Goal: Task Accomplishment & Management: Manage account settings

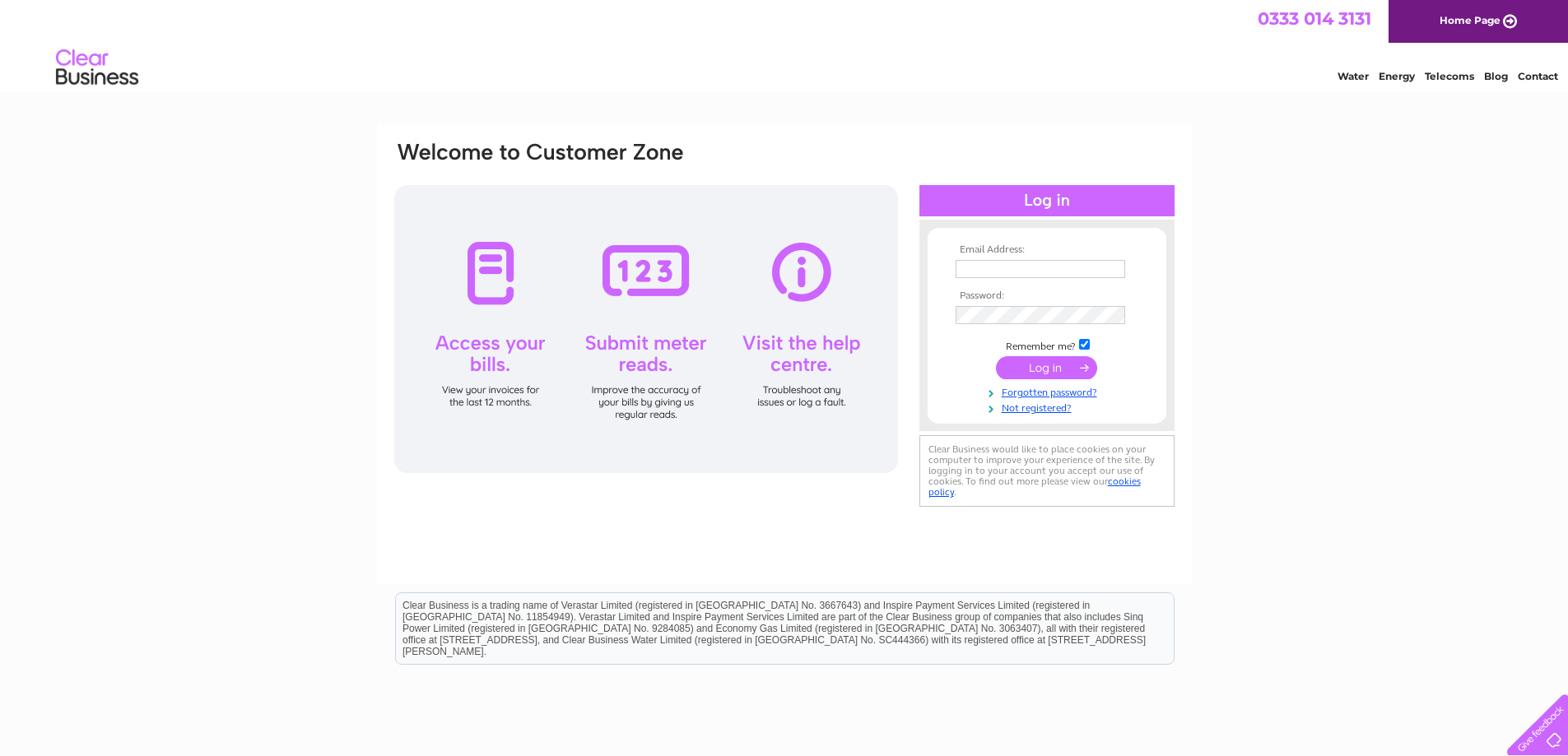
click at [1014, 261] on input "text" at bounding box center [1040, 269] width 169 height 18
type input "[EMAIL_ADDRESS][DOMAIN_NAME]"
click at [1040, 367] on input "submit" at bounding box center [1047, 369] width 101 height 23
click at [1038, 369] on input "submit" at bounding box center [1047, 368] width 101 height 23
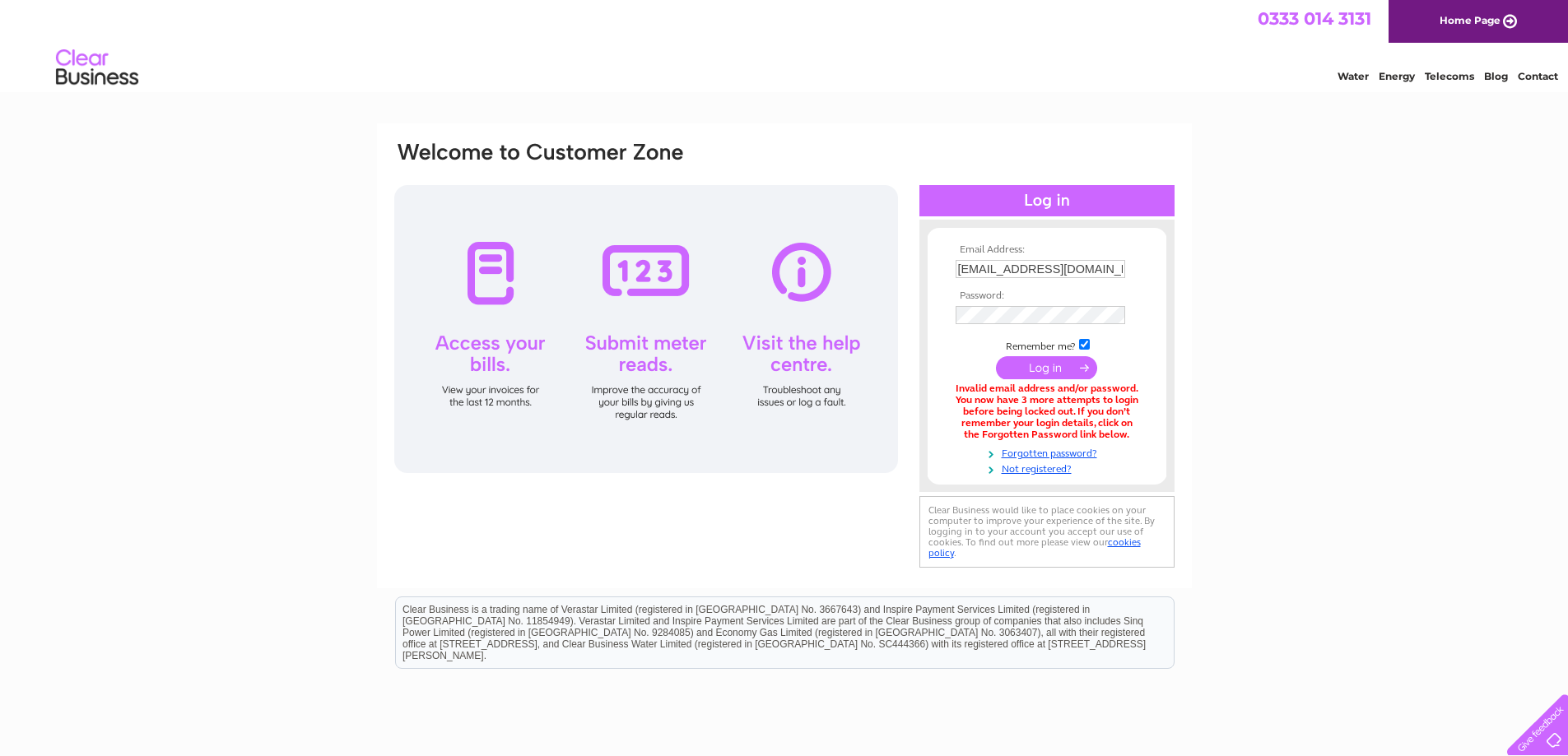
click at [1031, 367] on input "submit" at bounding box center [1047, 368] width 101 height 23
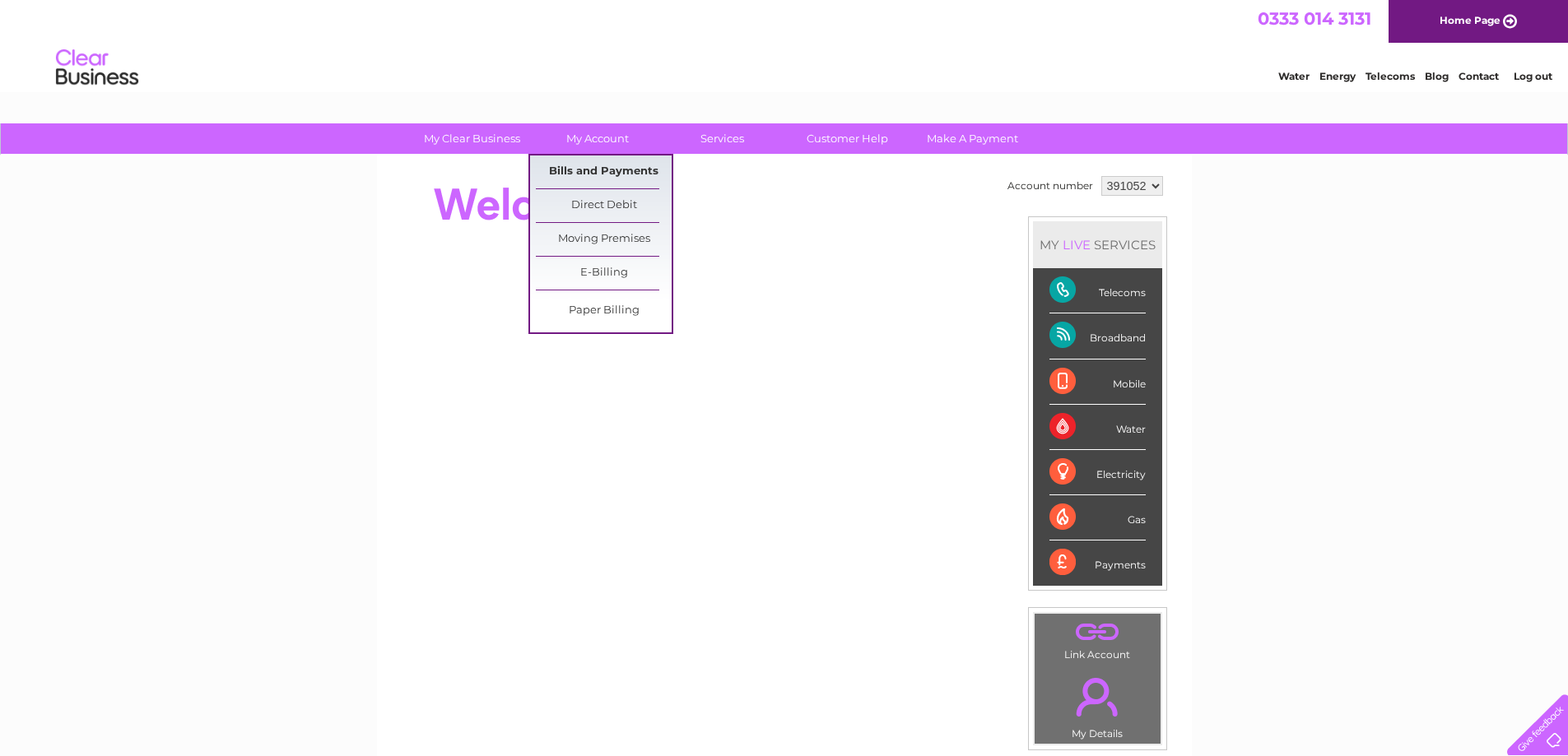
click at [602, 168] on link "Bills and Payments" at bounding box center [604, 172] width 136 height 33
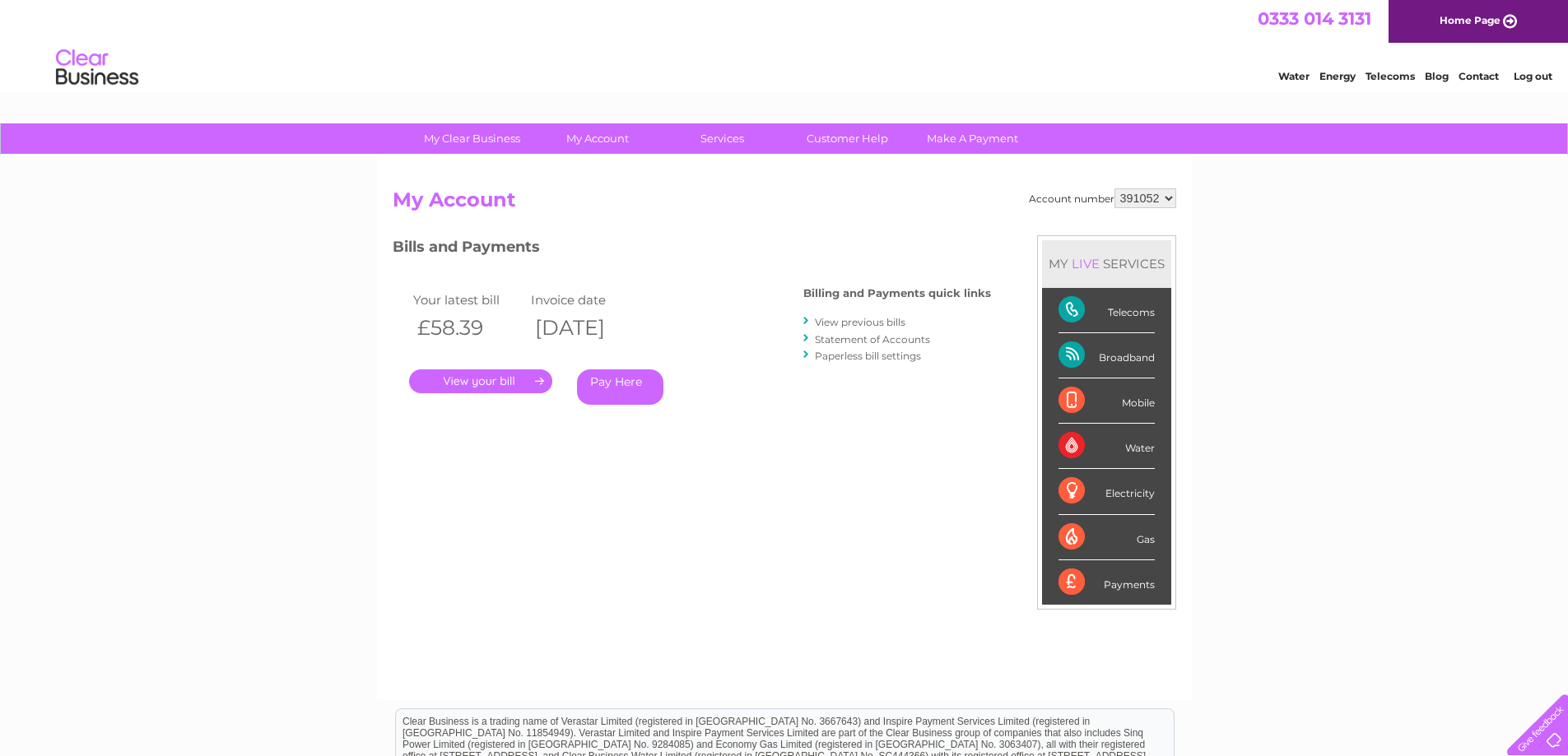
click at [474, 379] on link "." at bounding box center [481, 381] width 144 height 24
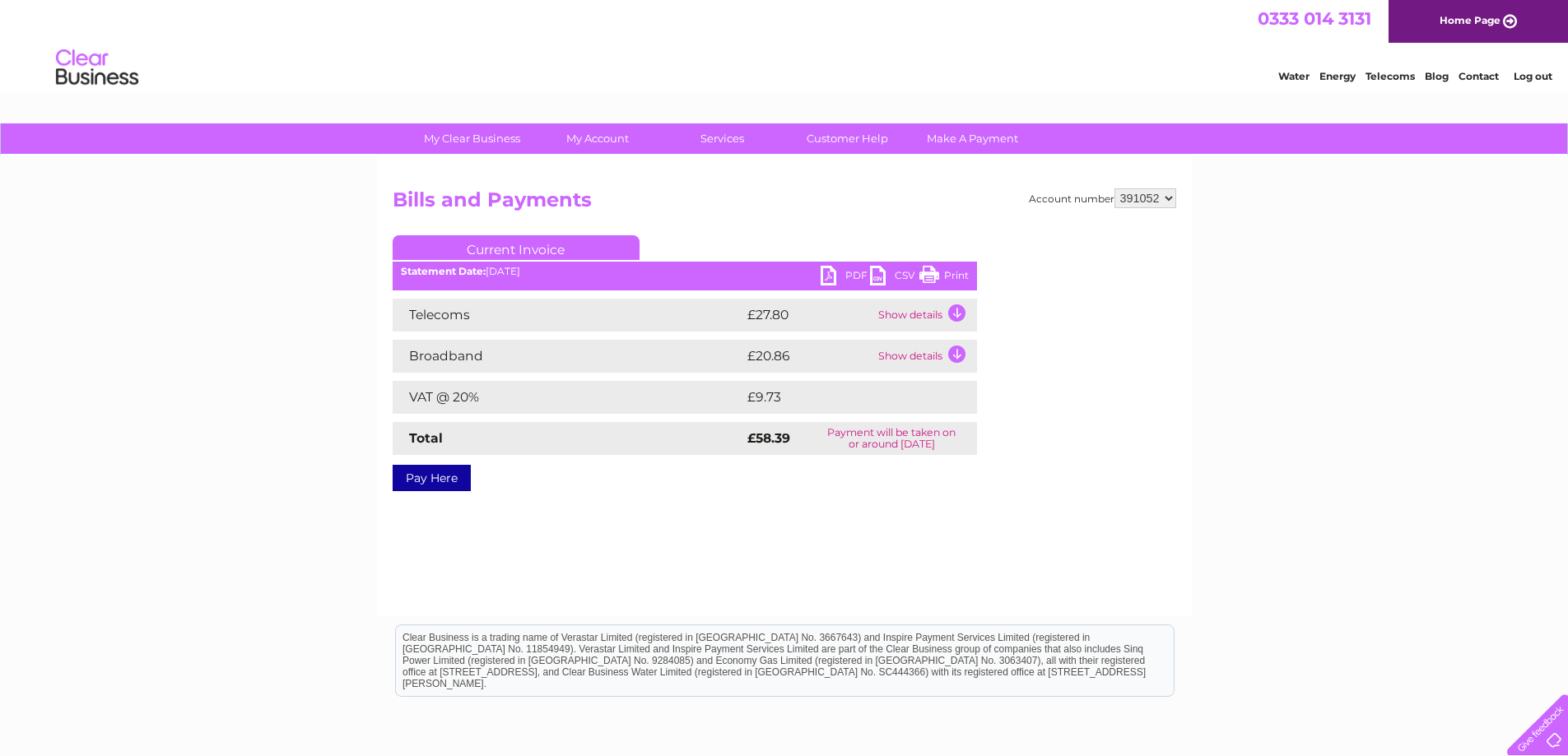
click at [845, 272] on link "PDF" at bounding box center [846, 277] width 50 height 24
click at [1531, 76] on link "Log out" at bounding box center [1533, 76] width 39 height 12
